Goal: Check status

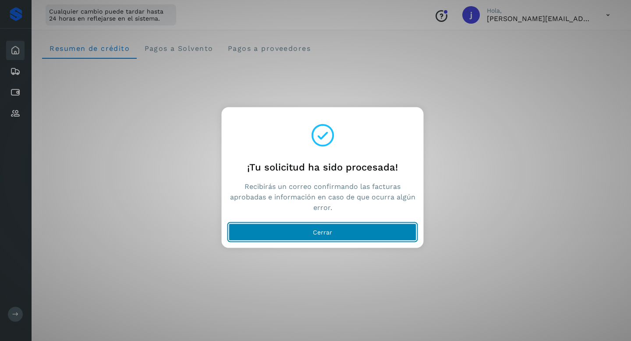
click at [327, 233] on span "Cerrar" at bounding box center [322, 232] width 19 height 6
